Goal: Task Accomplishment & Management: Use online tool/utility

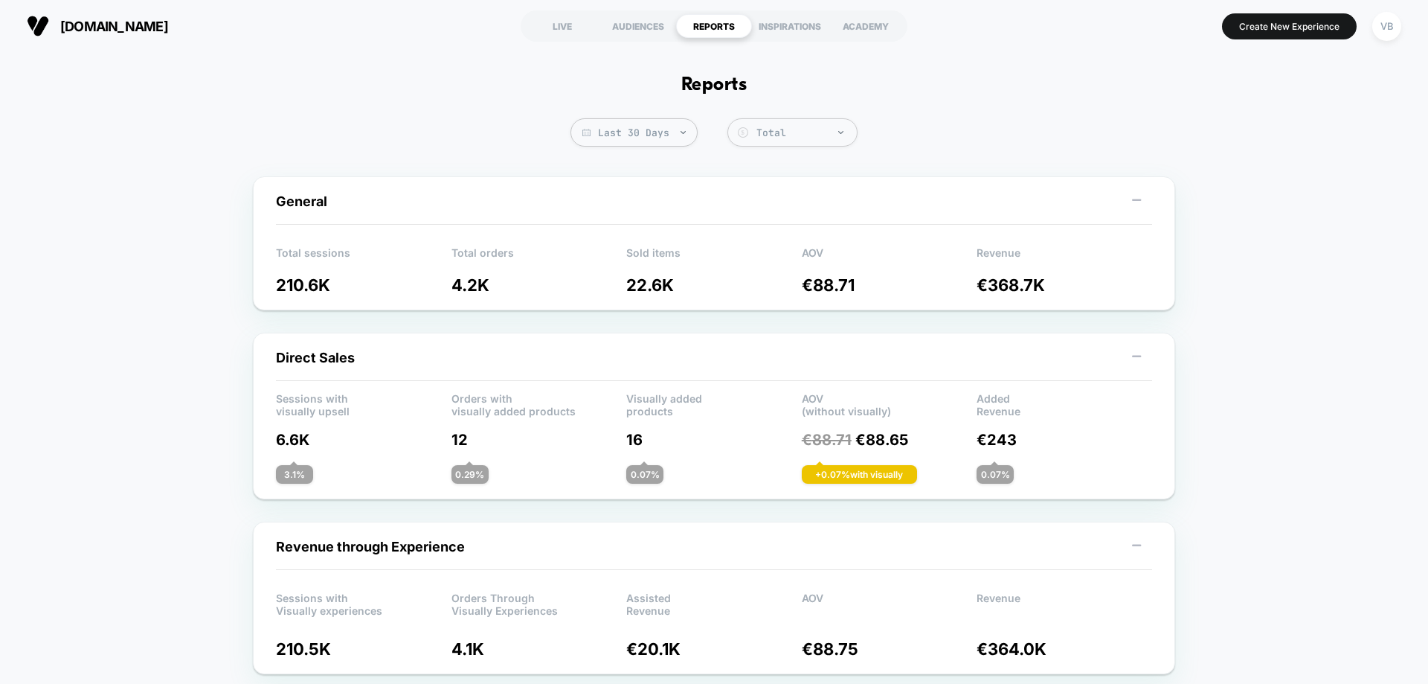
click at [110, 24] on span "[DOMAIN_NAME]" at bounding box center [114, 27] width 108 height 16
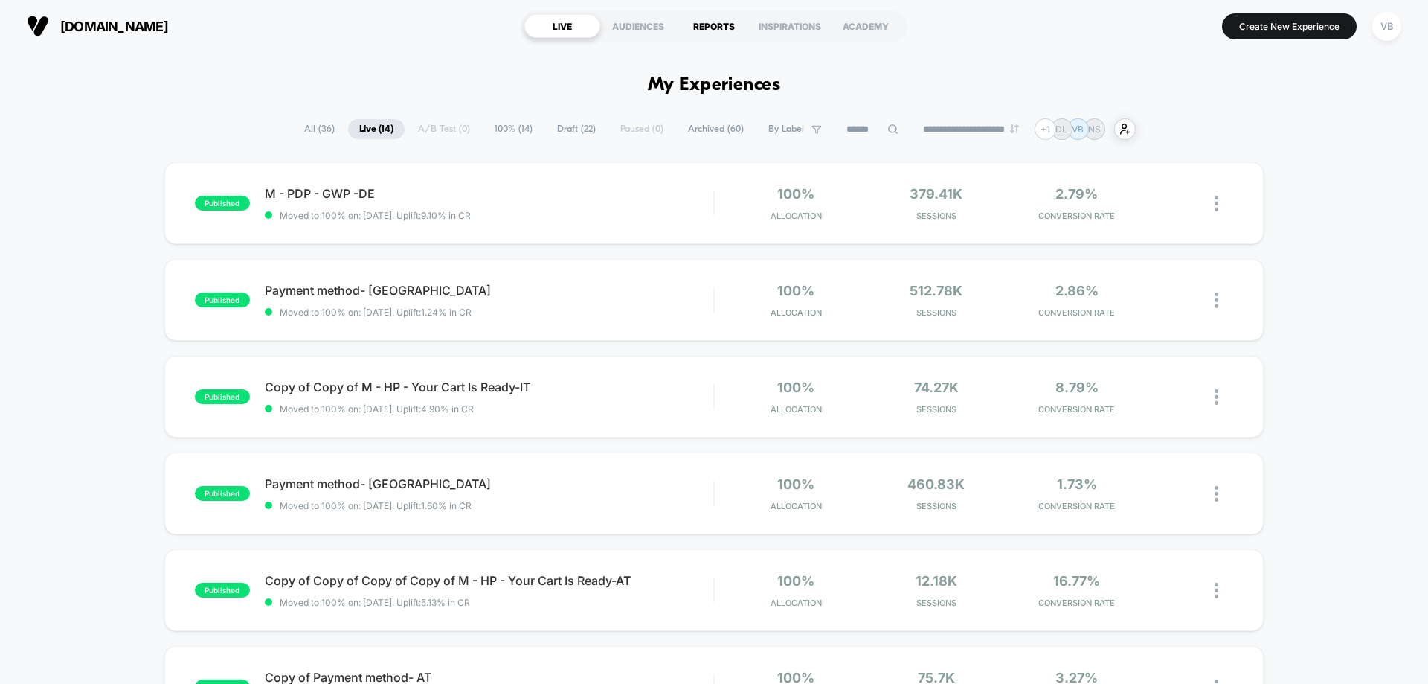
click at [708, 29] on div "REPORTS" at bounding box center [714, 26] width 76 height 24
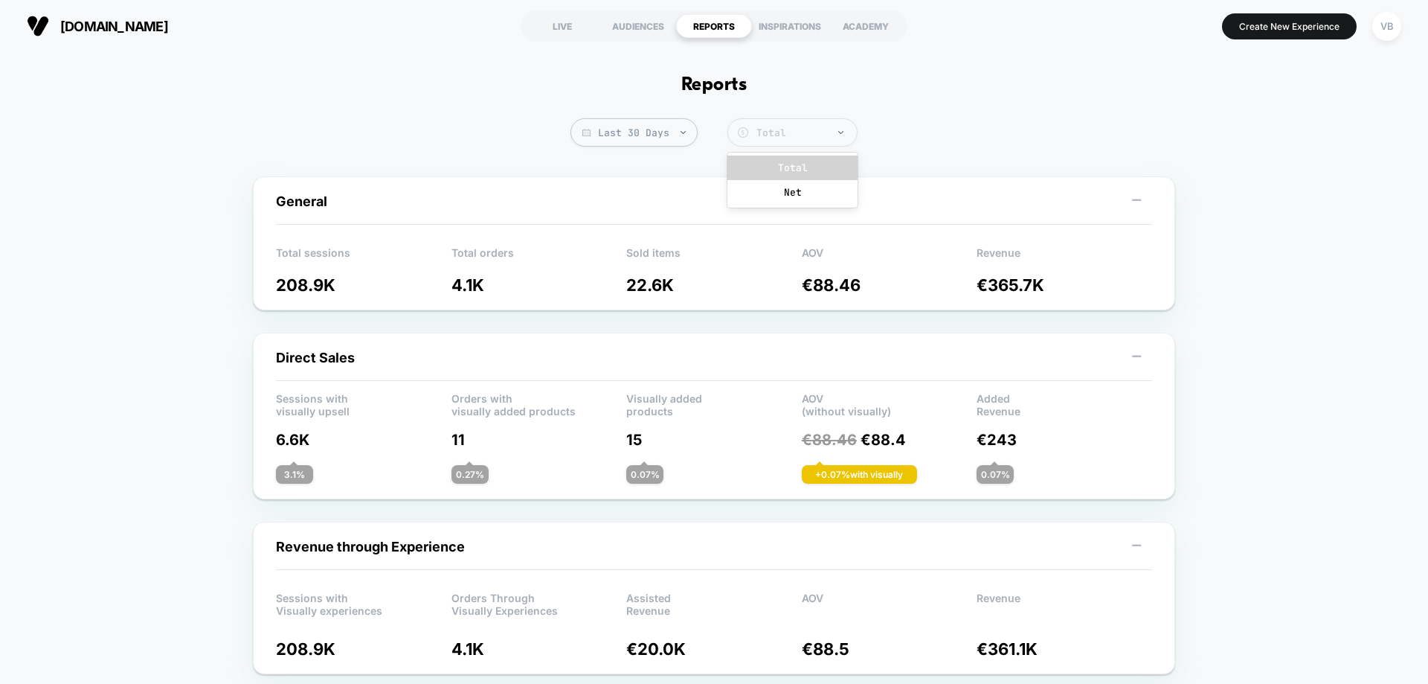
click at [795, 137] on div "Total" at bounding box center [803, 132] width 93 height 13
click at [795, 136] on div "Total" at bounding box center [803, 132] width 93 height 13
click at [797, 189] on div "Net" at bounding box center [793, 192] width 130 height 25
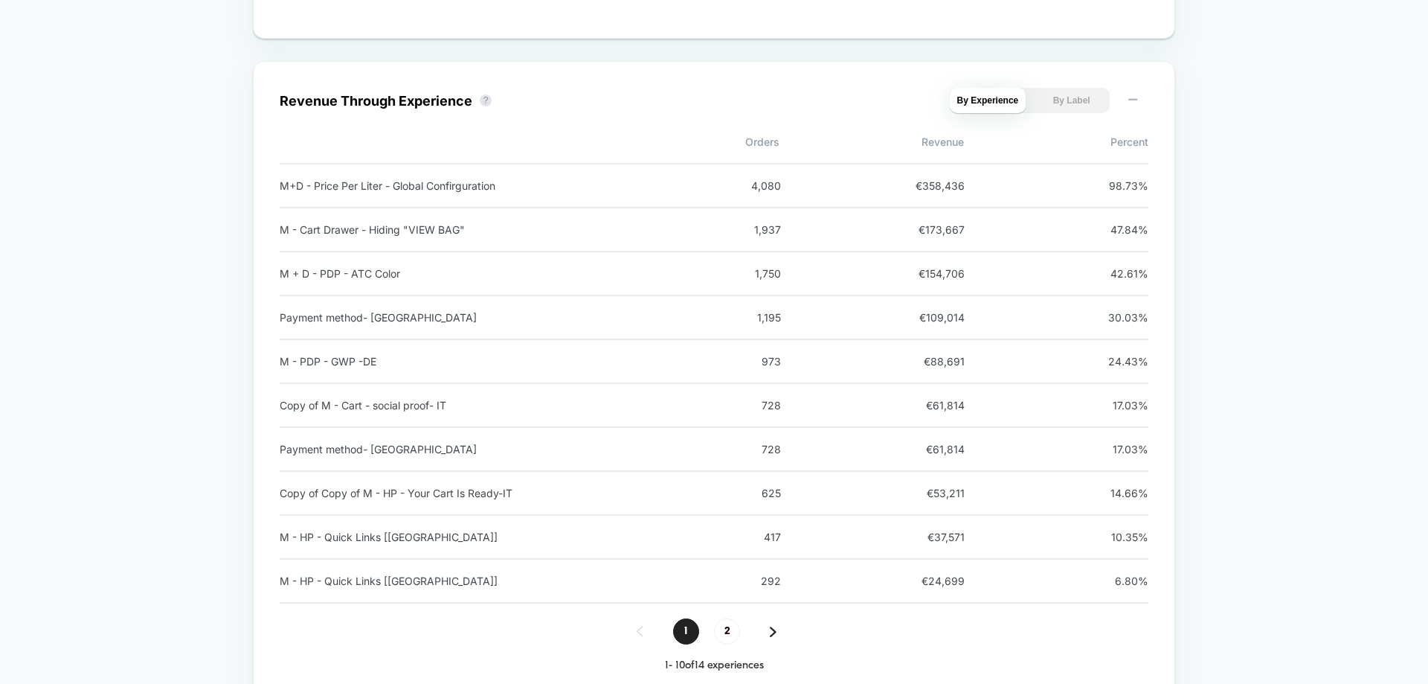
scroll to position [1562, 0]
